Goal: Information Seeking & Learning: Learn about a topic

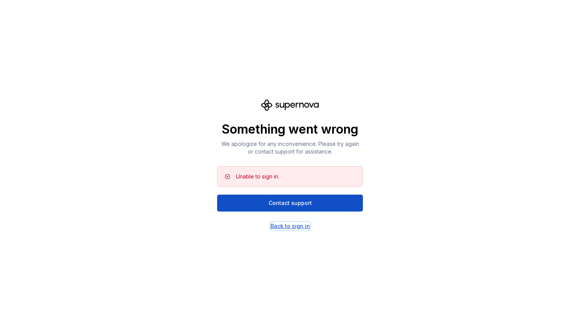
click at [286, 223] on div "Back to sign in" at bounding box center [291, 226] width 40 height 8
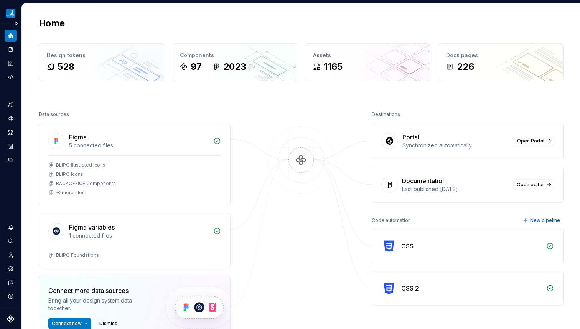
click at [4, 35] on div "Design system data" at bounding box center [10, 165] width 21 height 285
click at [10, 35] on icon "Home" at bounding box center [11, 36] width 6 height 6
click at [15, 24] on button "Expand sidebar" at bounding box center [16, 23] width 11 height 11
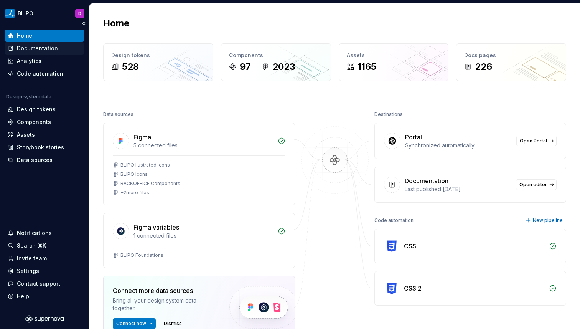
click at [20, 43] on div "Documentation" at bounding box center [45, 48] width 80 height 12
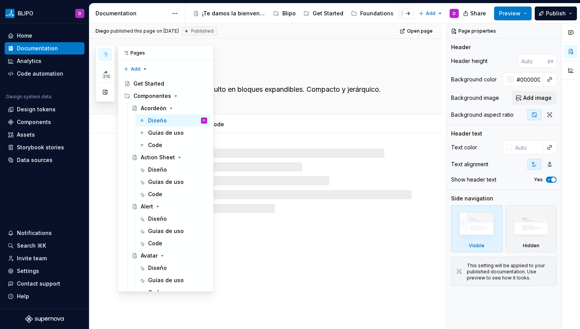
click at [104, 55] on icon "button" at bounding box center [105, 54] width 6 height 6
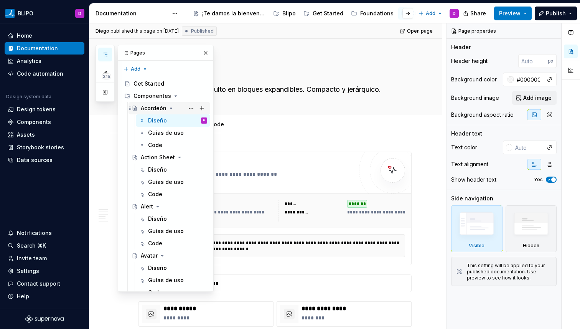
click at [150, 109] on div "Acordeón" at bounding box center [154, 108] width 26 height 8
click at [151, 118] on div "Diseño" at bounding box center [157, 121] width 19 height 8
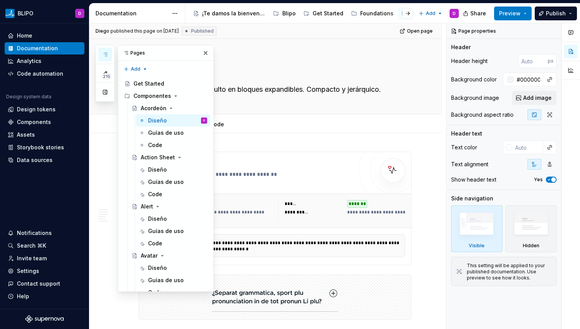
click at [172, 52] on div "Pages" at bounding box center [165, 52] width 95 height 15
click at [160, 167] on div "Diseño" at bounding box center [157, 170] width 19 height 8
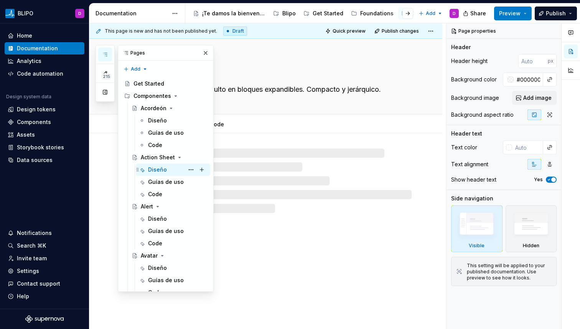
click at [160, 168] on div "Diseño" at bounding box center [157, 170] width 19 height 8
click at [262, 103] on div "Action Sheet Despliega contenido oculto en bloques expandibles. Compacto y jerá…" at bounding box center [275, 76] width 273 height 75
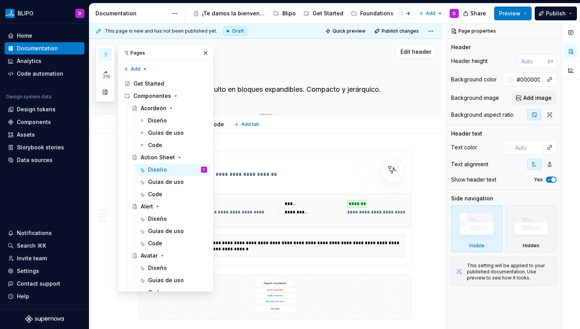
click at [236, 106] on div "Action Sheet Despliega contenido oculto en bloques expandibles. Compacto y jerá…" at bounding box center [275, 76] width 273 height 75
click at [179, 52] on div "Pages" at bounding box center [165, 52] width 95 height 15
click at [138, 54] on div "Pages" at bounding box center [165, 52] width 95 height 15
click at [127, 51] on icon at bounding box center [126, 53] width 6 height 6
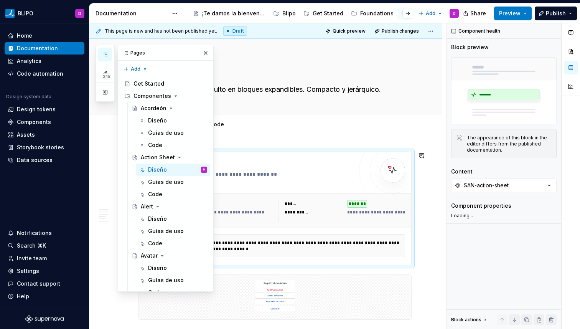
click at [330, 164] on div "**********" at bounding box center [250, 164] width 206 height 9
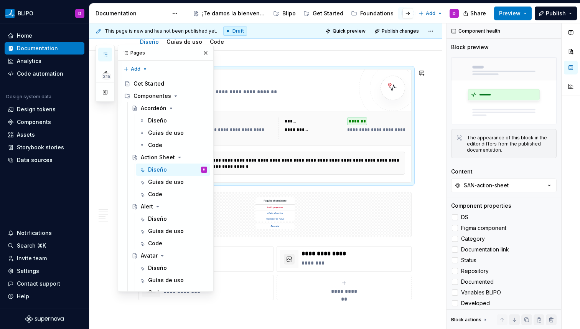
scroll to position [84, 0]
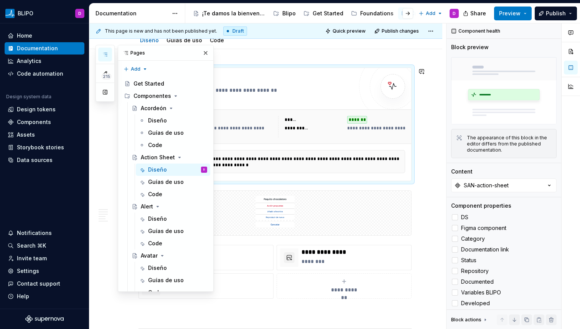
click at [431, 157] on div "**********" at bounding box center [267, 176] width 357 height 306
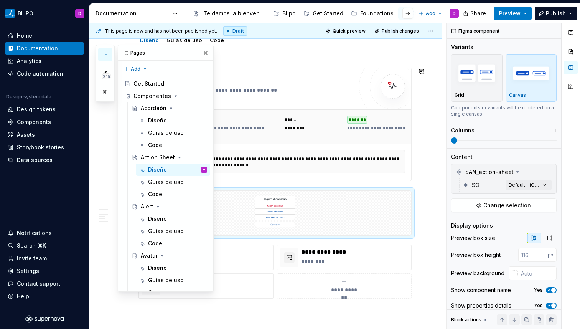
click at [142, 53] on div "Pages" at bounding box center [165, 52] width 95 height 15
click at [106, 56] on icon "button" at bounding box center [105, 54] width 6 height 6
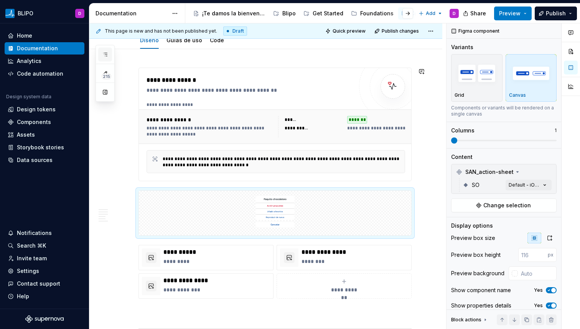
click at [106, 56] on icon "button" at bounding box center [105, 54] width 6 height 6
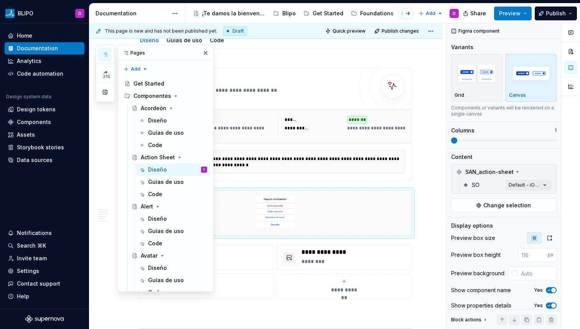
click at [175, 49] on div "Pages" at bounding box center [165, 52] width 95 height 15
click at [340, 68] on div "**********" at bounding box center [275, 125] width 273 height 114
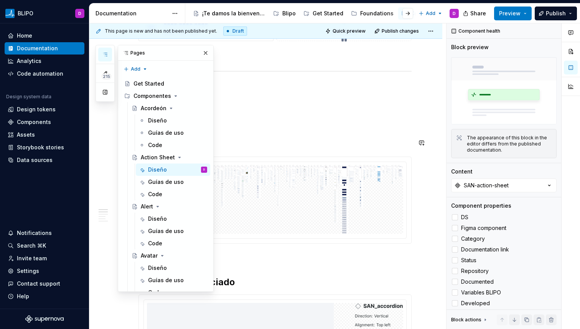
scroll to position [342, 0]
click at [207, 49] on div "Pages" at bounding box center [165, 52] width 95 height 15
click at [205, 51] on button "button" at bounding box center [205, 53] width 11 height 11
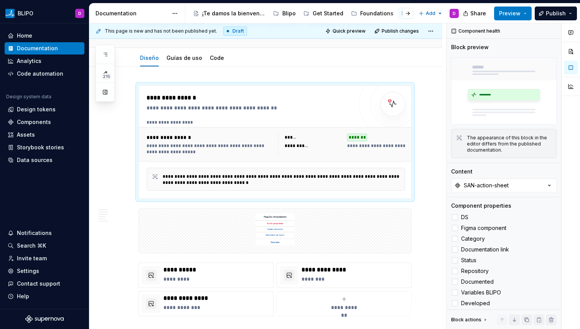
scroll to position [80, 0]
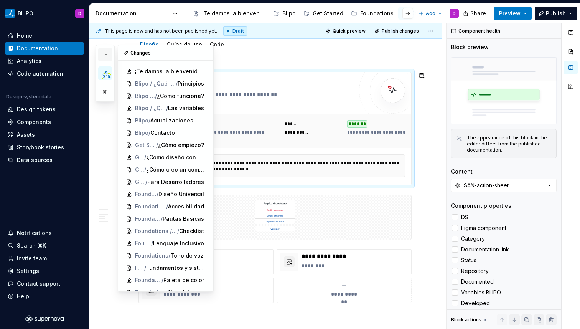
click at [111, 58] on button "button" at bounding box center [105, 55] width 14 height 14
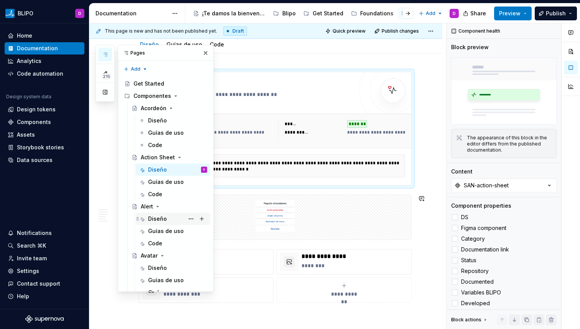
click at [160, 220] on div "Diseño" at bounding box center [157, 219] width 19 height 8
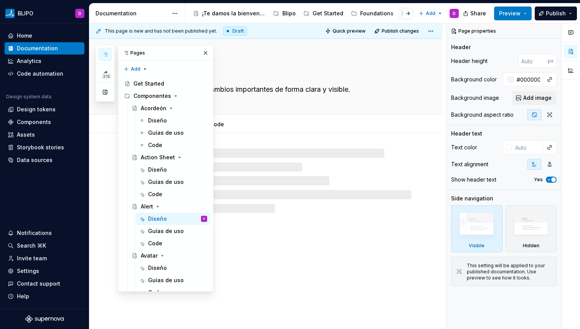
click at [247, 139] on div at bounding box center [265, 173] width 353 height 80
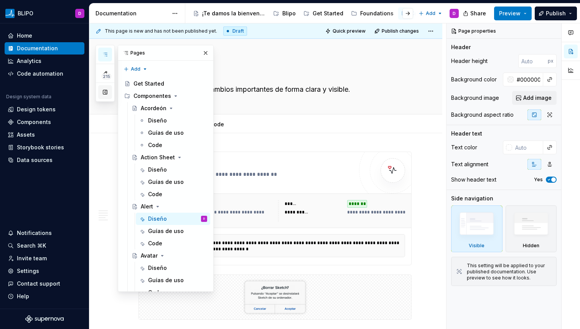
click at [104, 93] on button "button" at bounding box center [105, 92] width 14 height 14
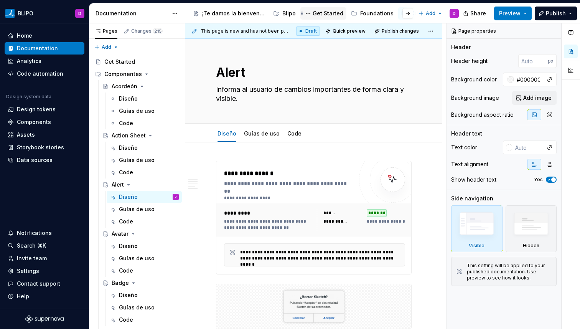
type textarea "*"
